Goal: Transaction & Acquisition: Download file/media

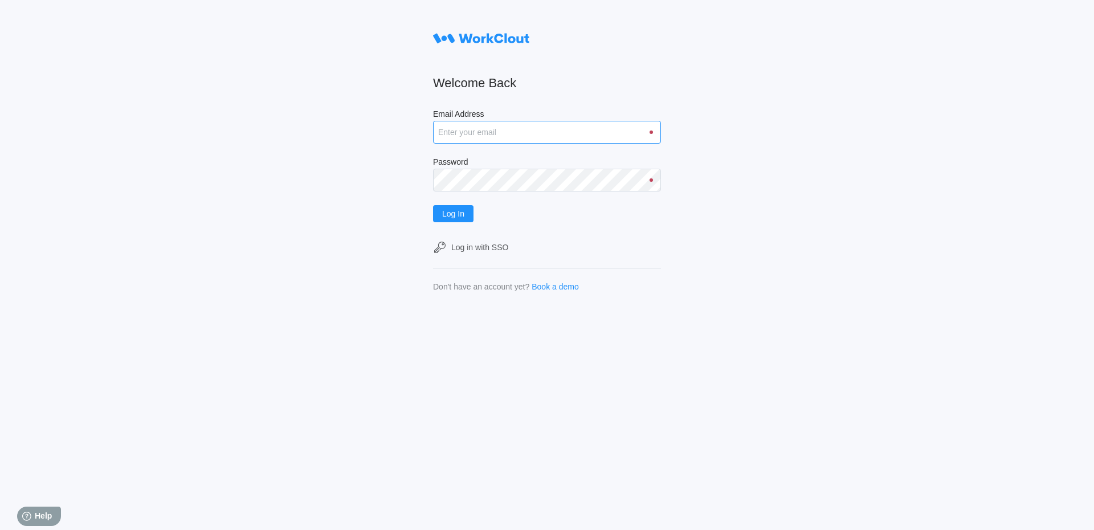
click at [482, 137] on input "Email Address" at bounding box center [547, 132] width 228 height 23
type input "[EMAIL_ADDRESS][DOMAIN_NAME]"
click at [433, 205] on button "Log In" at bounding box center [453, 213] width 40 height 17
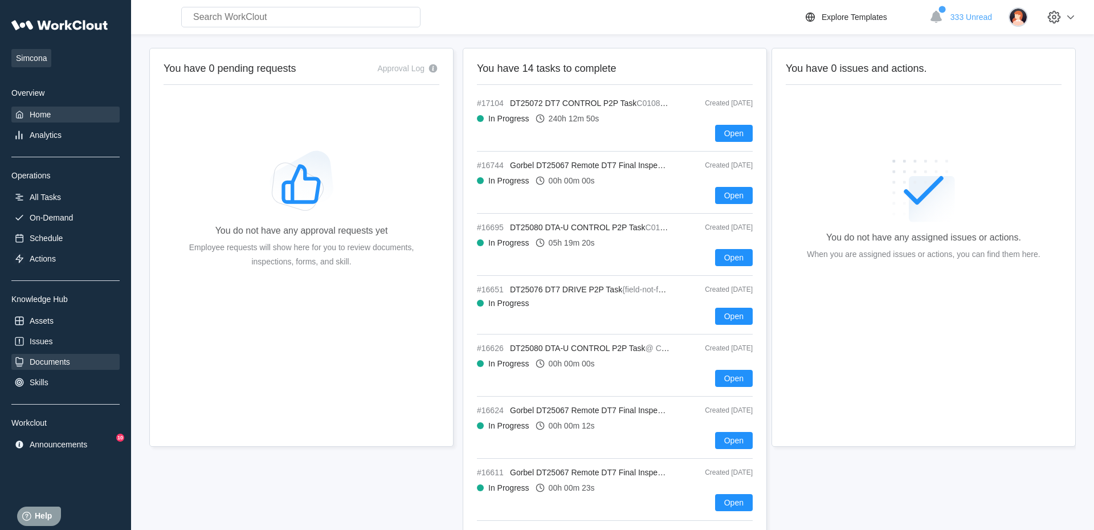
click at [41, 369] on div "Documents" at bounding box center [65, 362] width 108 height 16
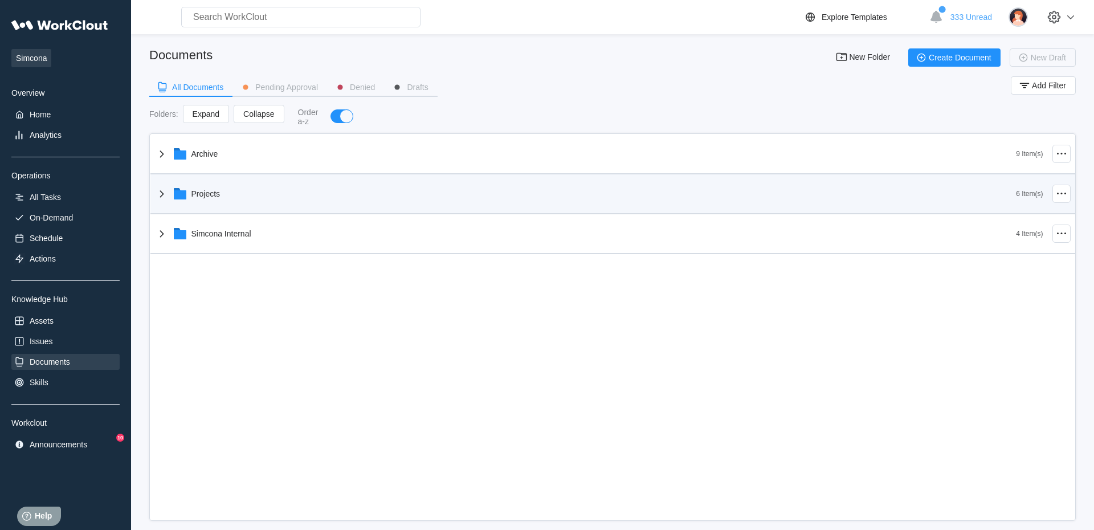
click at [194, 198] on div "Projects" at bounding box center [205, 193] width 29 height 9
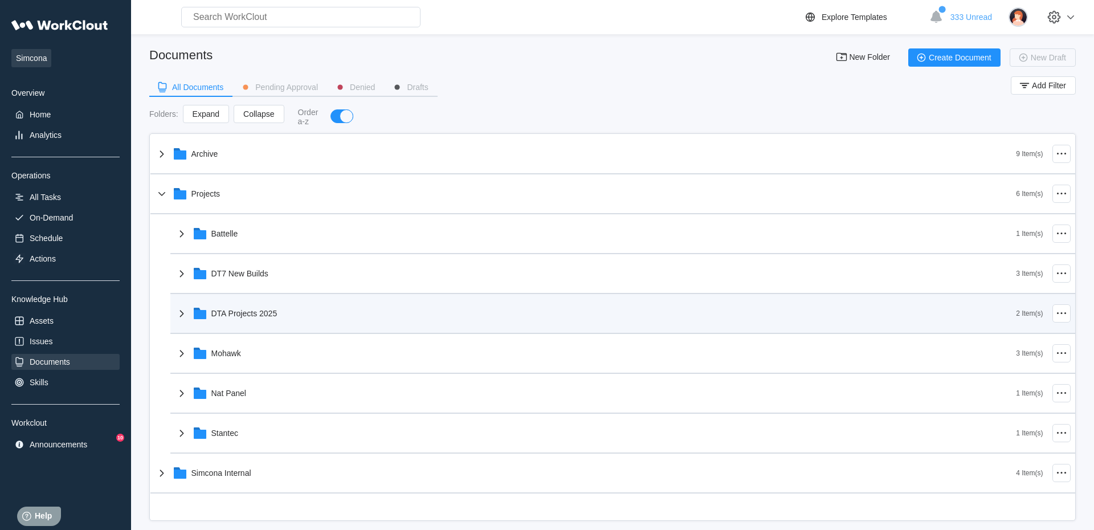
click at [239, 315] on div "DTA Projects 2025" at bounding box center [244, 313] width 66 height 9
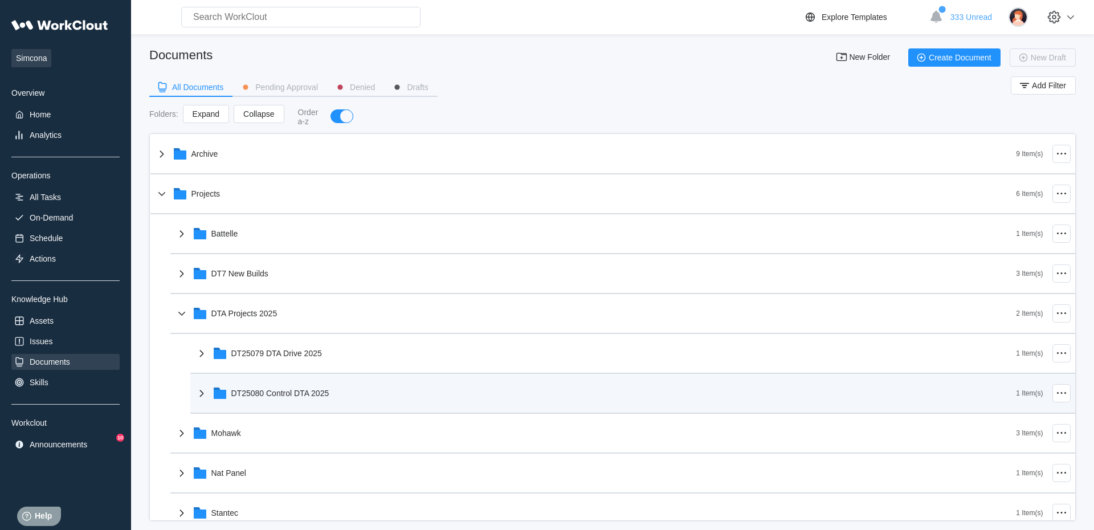
click at [271, 396] on div "DT25080 Control DTA 2025" at bounding box center [280, 393] width 98 height 9
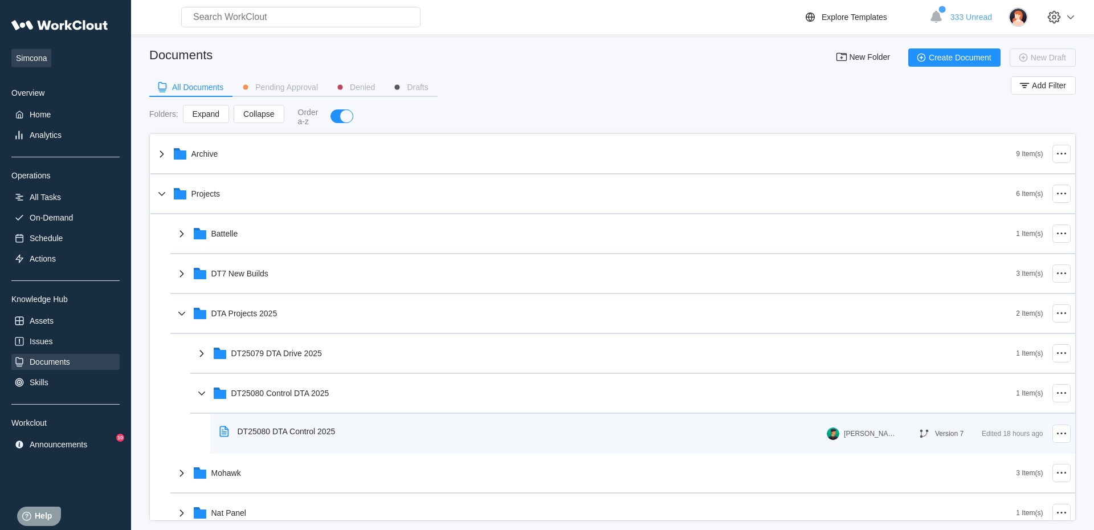
click at [288, 433] on div "DT25080 DTA Control 2025" at bounding box center [287, 431] width 98 height 9
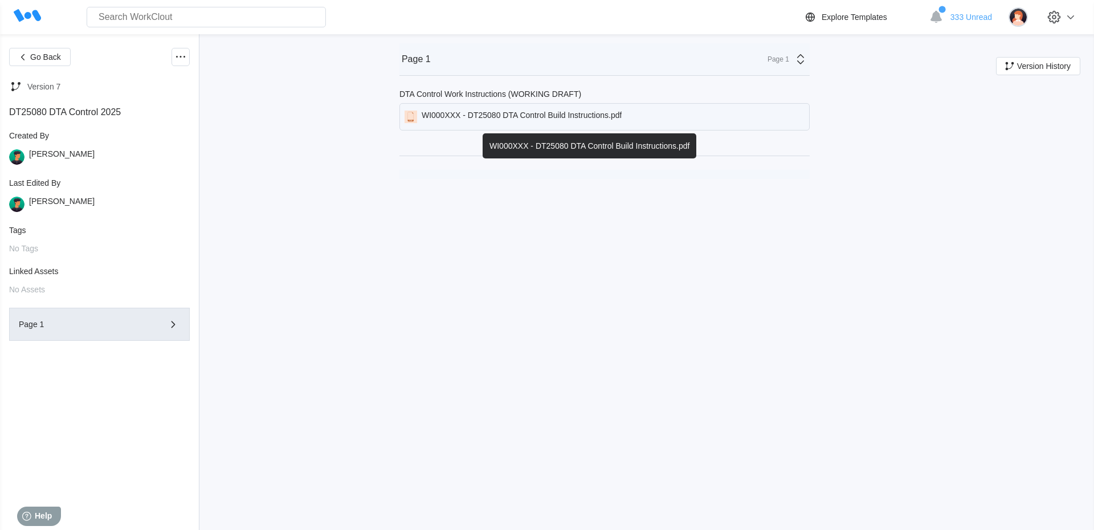
click at [525, 116] on div "WI000XXX - DT25080 DTA Control Build Instructions.pdf" at bounding box center [522, 117] width 200 height 13
